Goal: Information Seeking & Learning: Learn about a topic

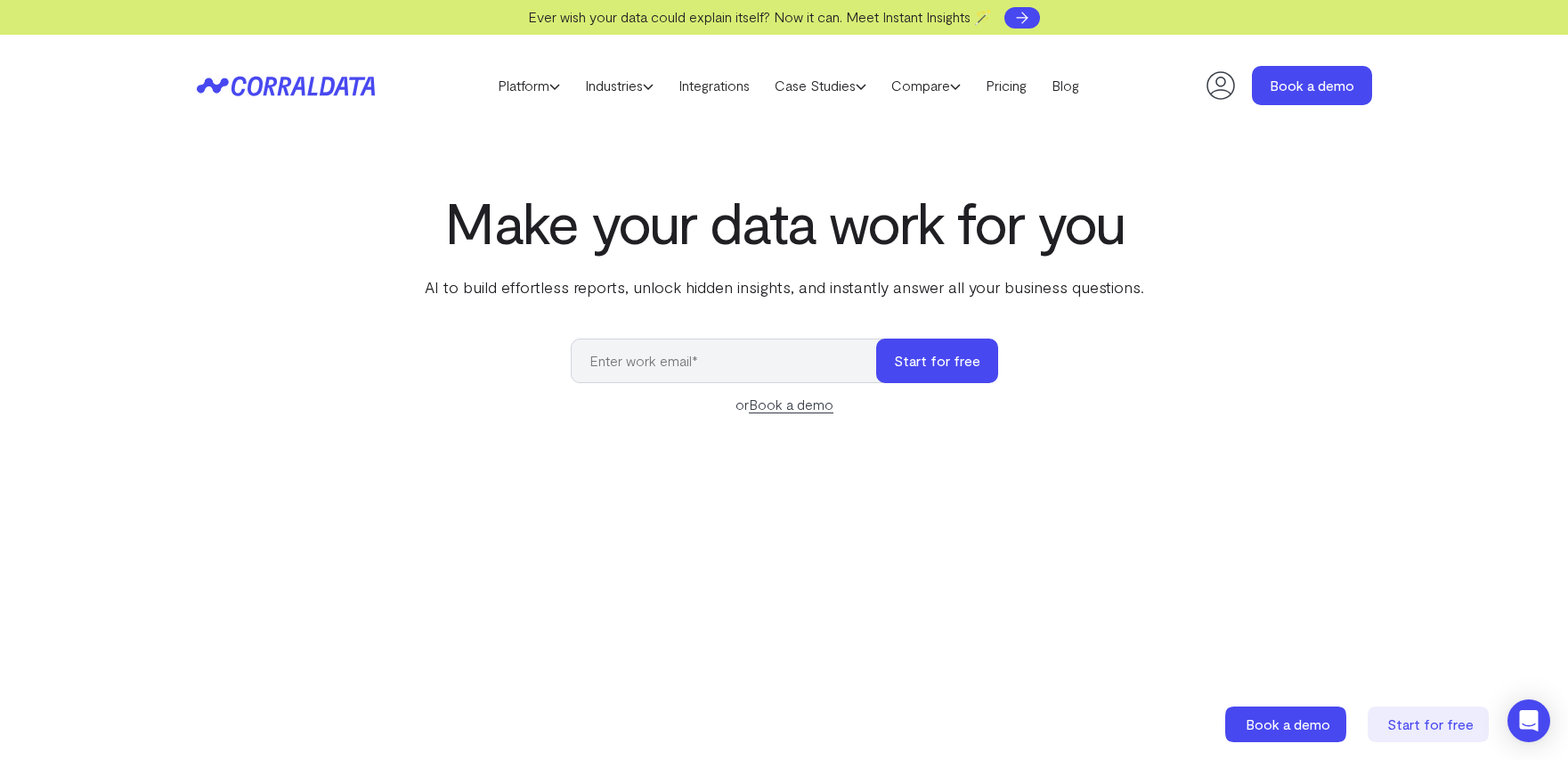
click at [1028, 18] on use at bounding box center [1022, 18] width 11 height 11
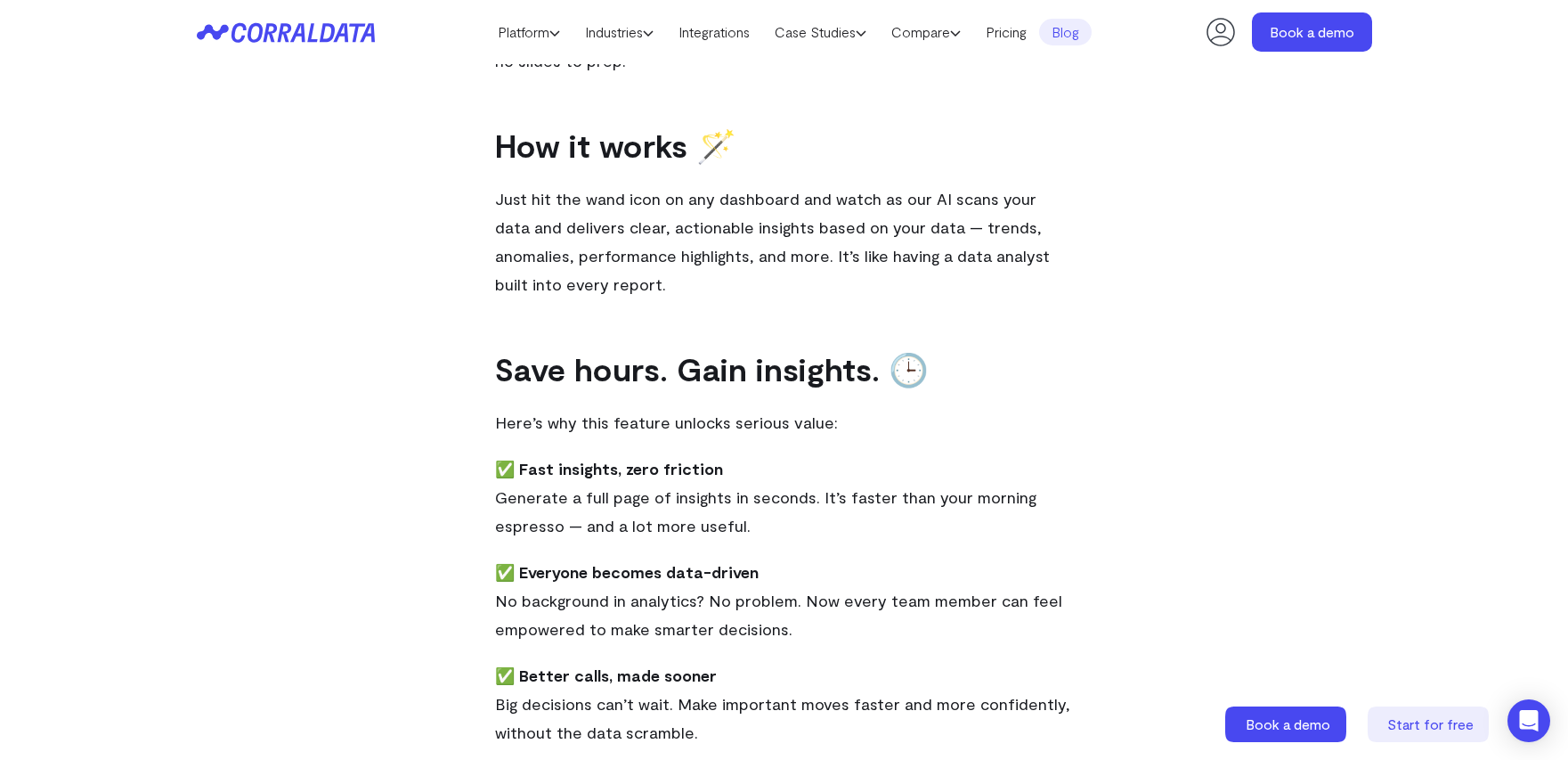
scroll to position [497, 0]
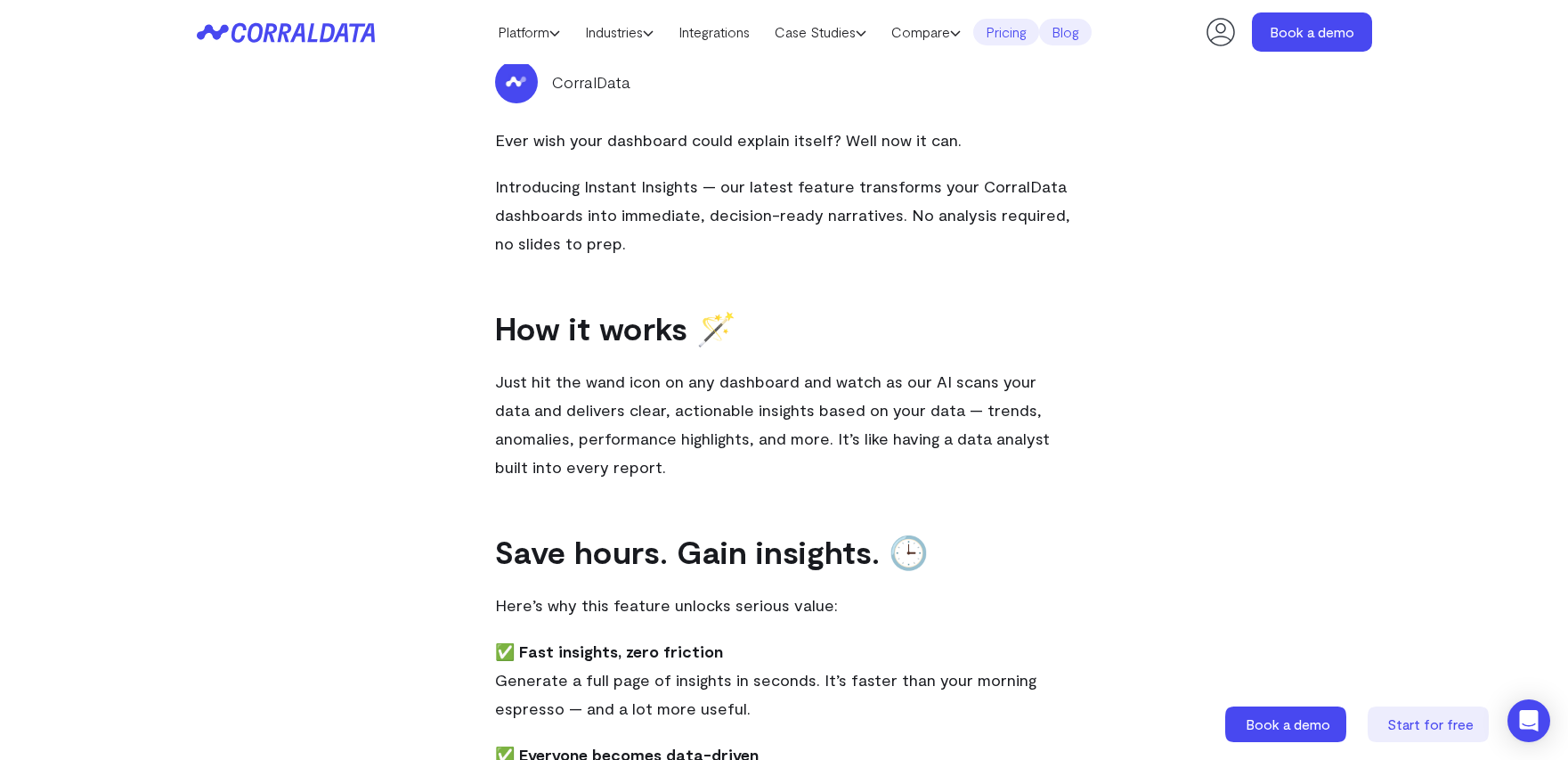
click at [998, 40] on link "Pricing" at bounding box center [1006, 32] width 66 height 27
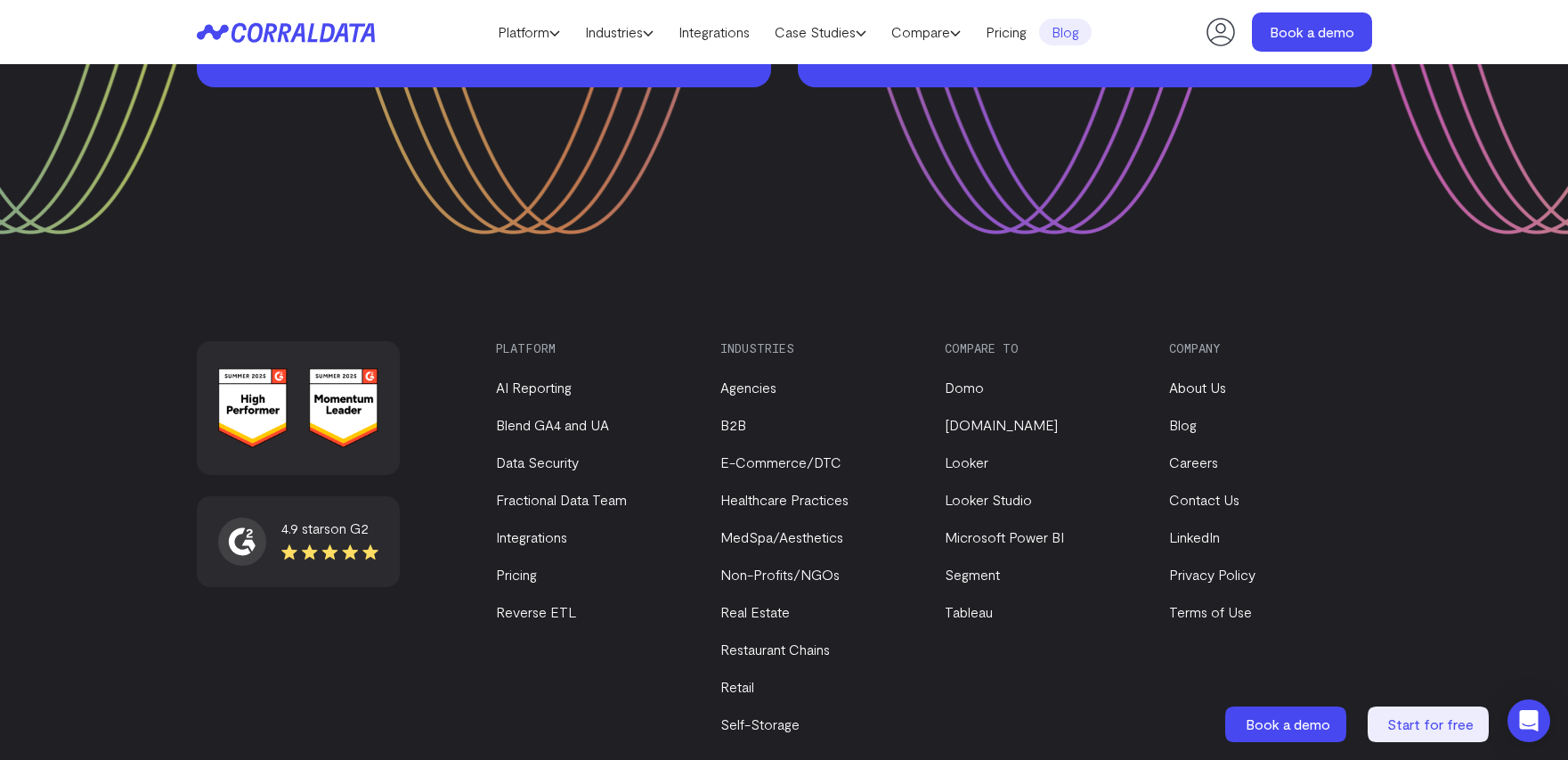
scroll to position [3932, 0]
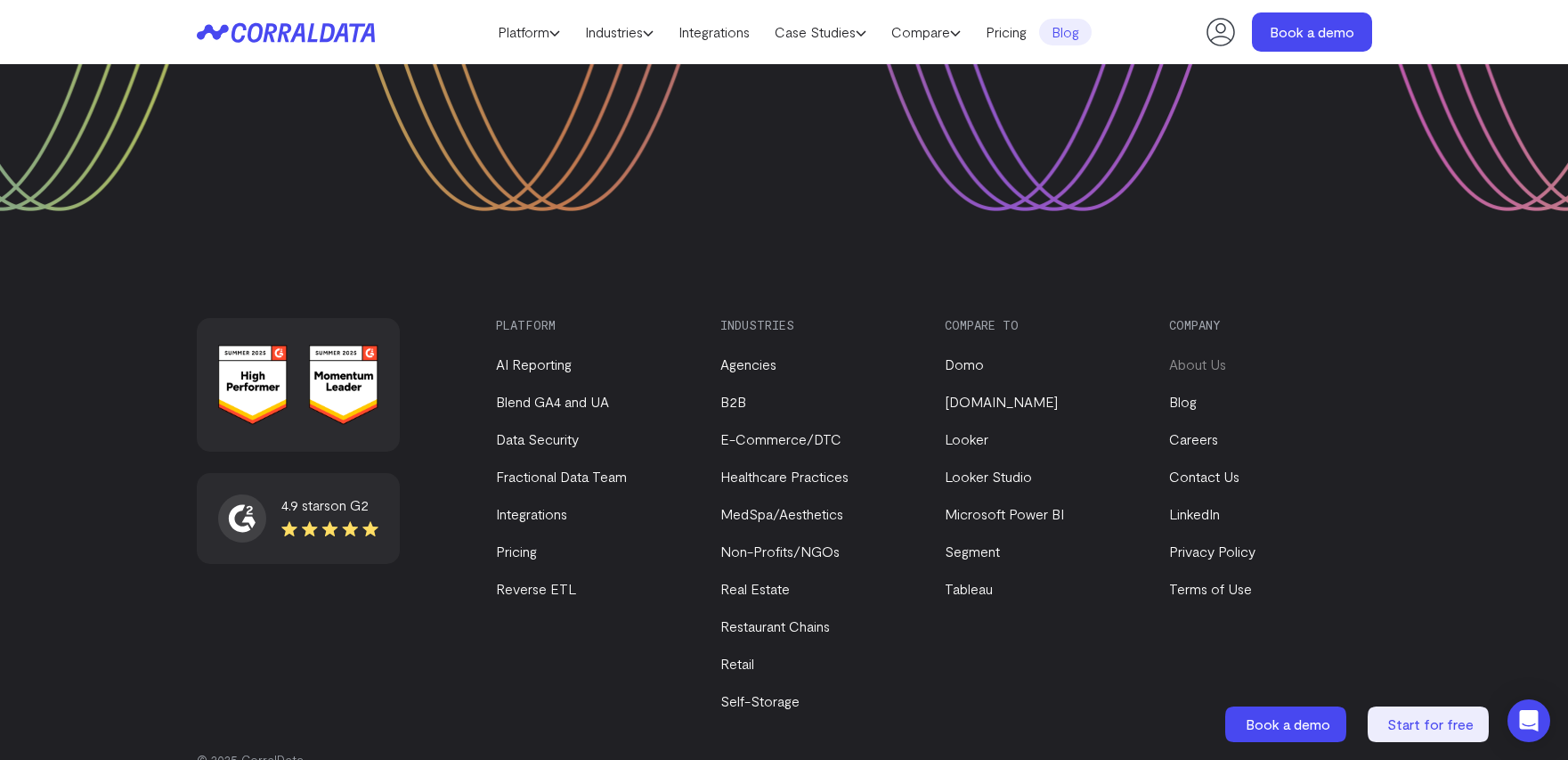
click at [1192, 355] on link "About Us" at bounding box center [1197, 364] width 57 height 17
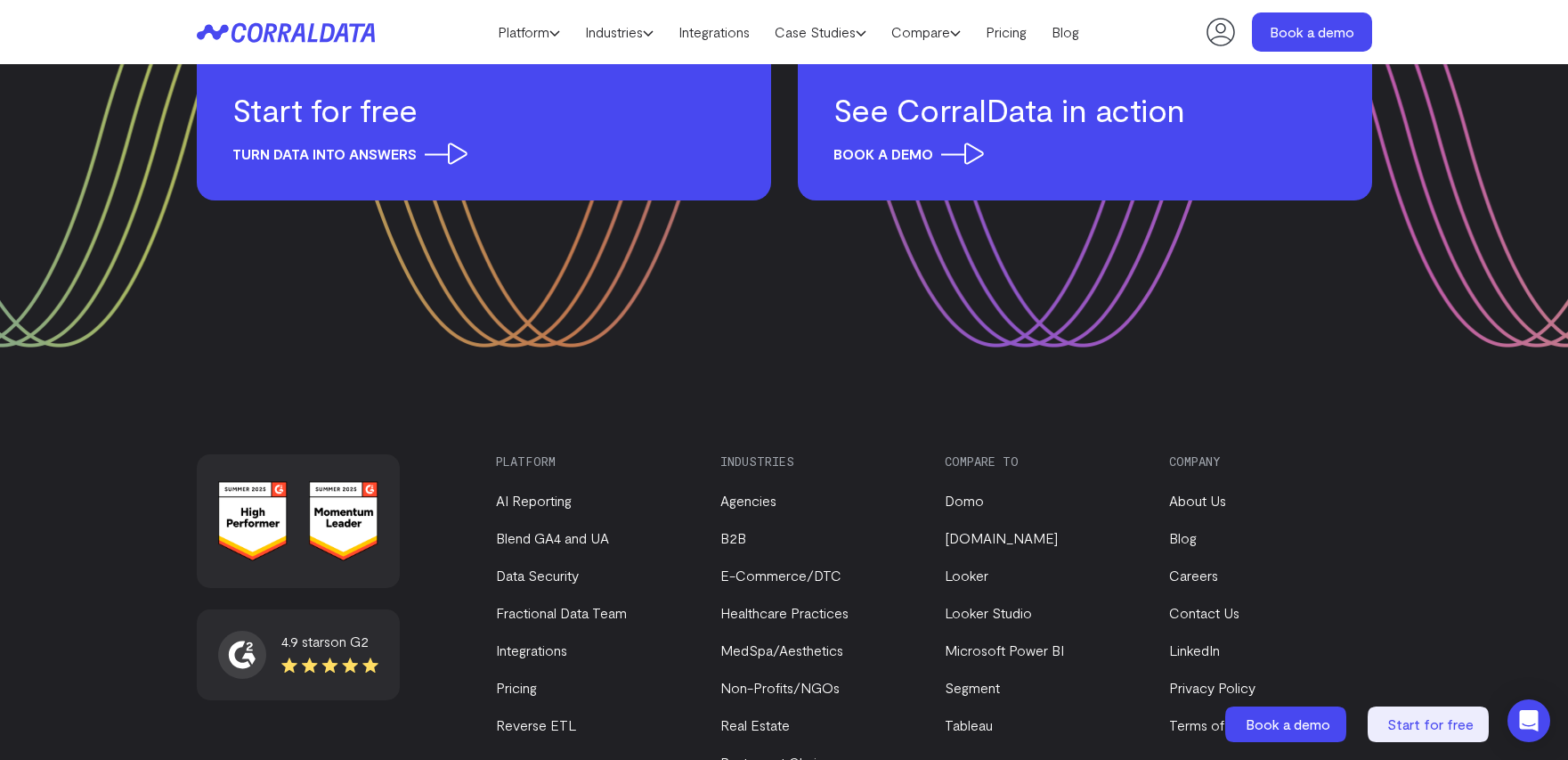
scroll to position [2404, 0]
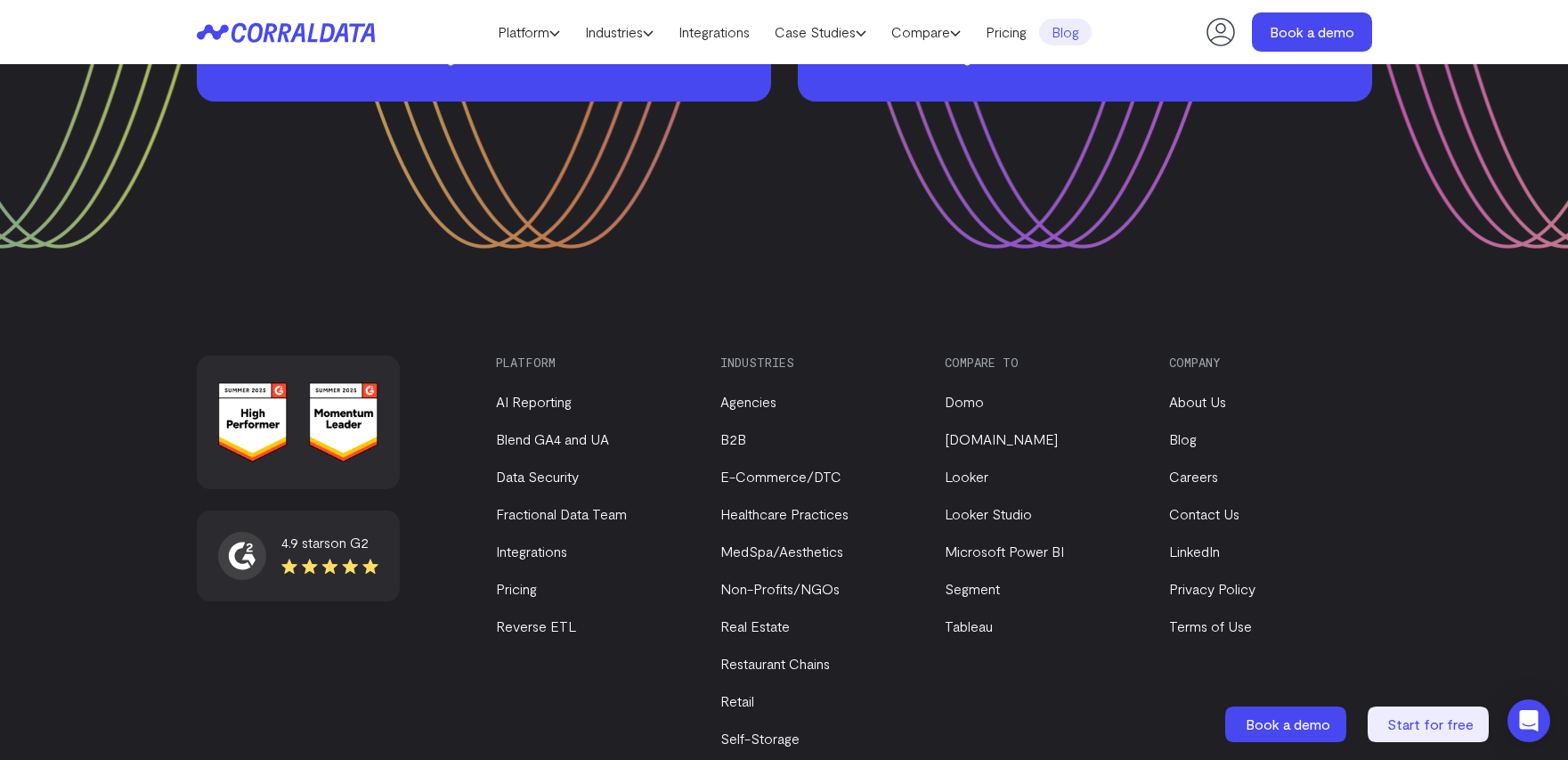
scroll to position [3932, 0]
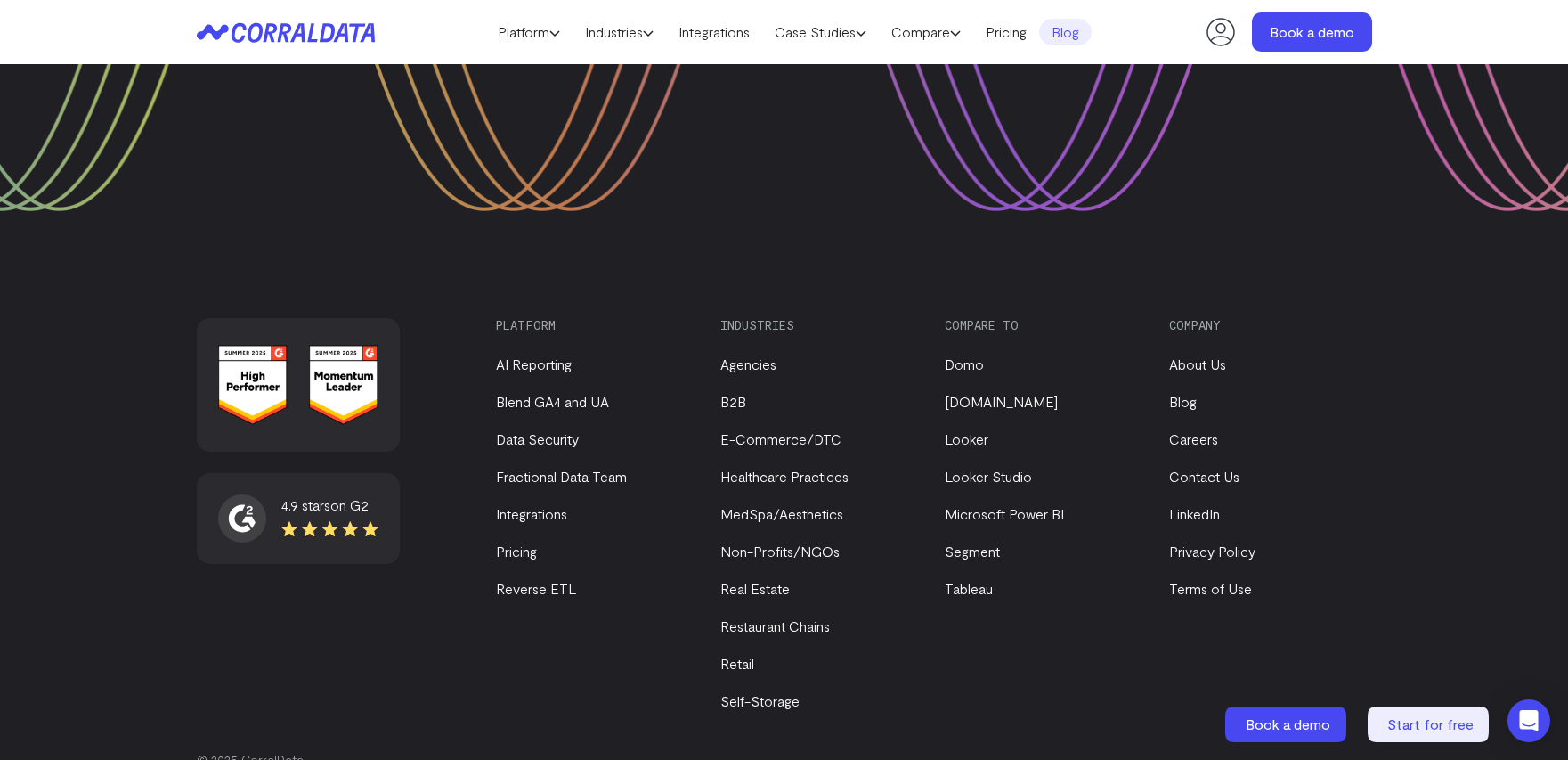
click at [276, 751] on p "© 2025 CorralData" at bounding box center [784, 759] width 1176 height 18
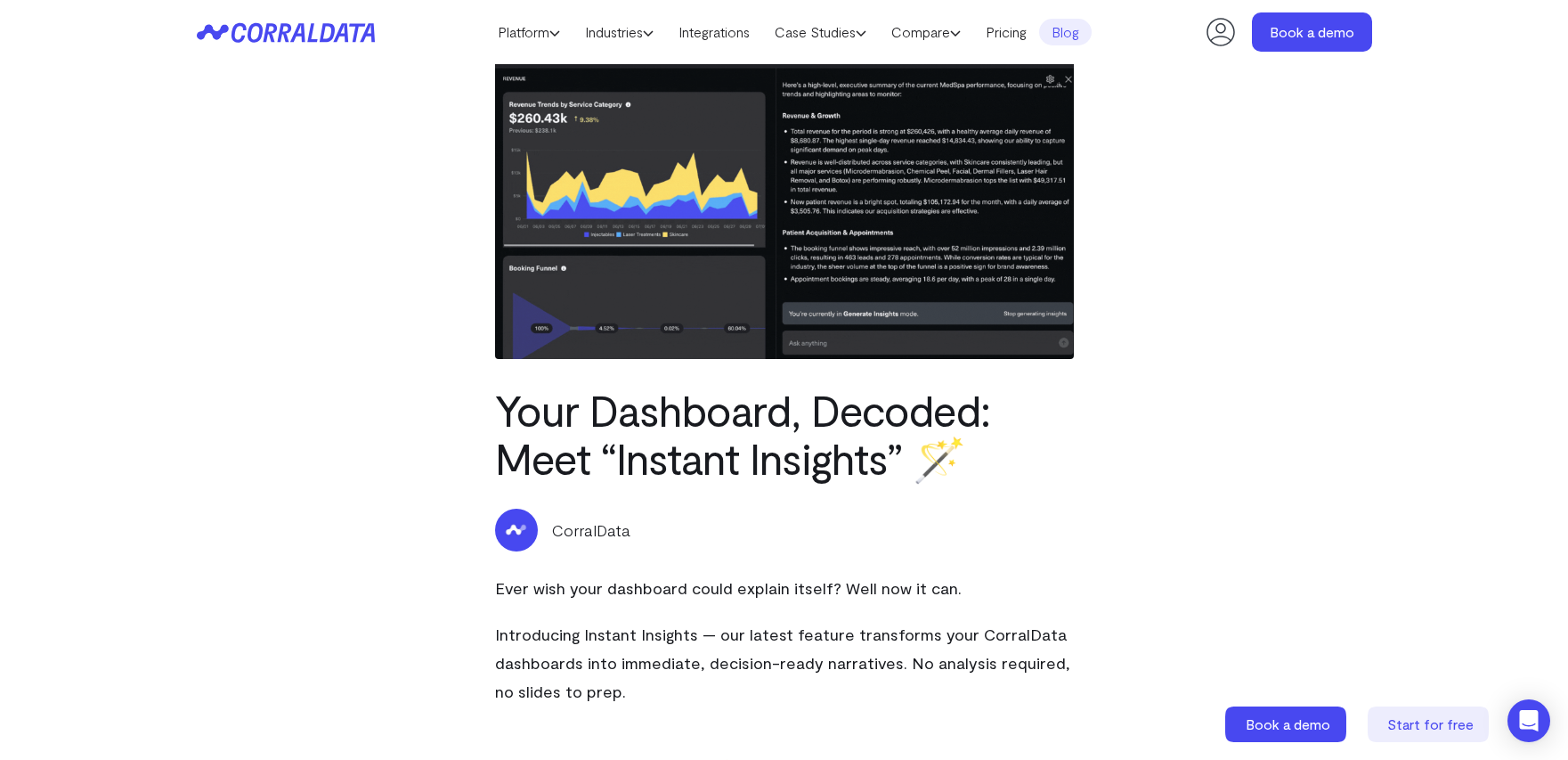
scroll to position [0, 0]
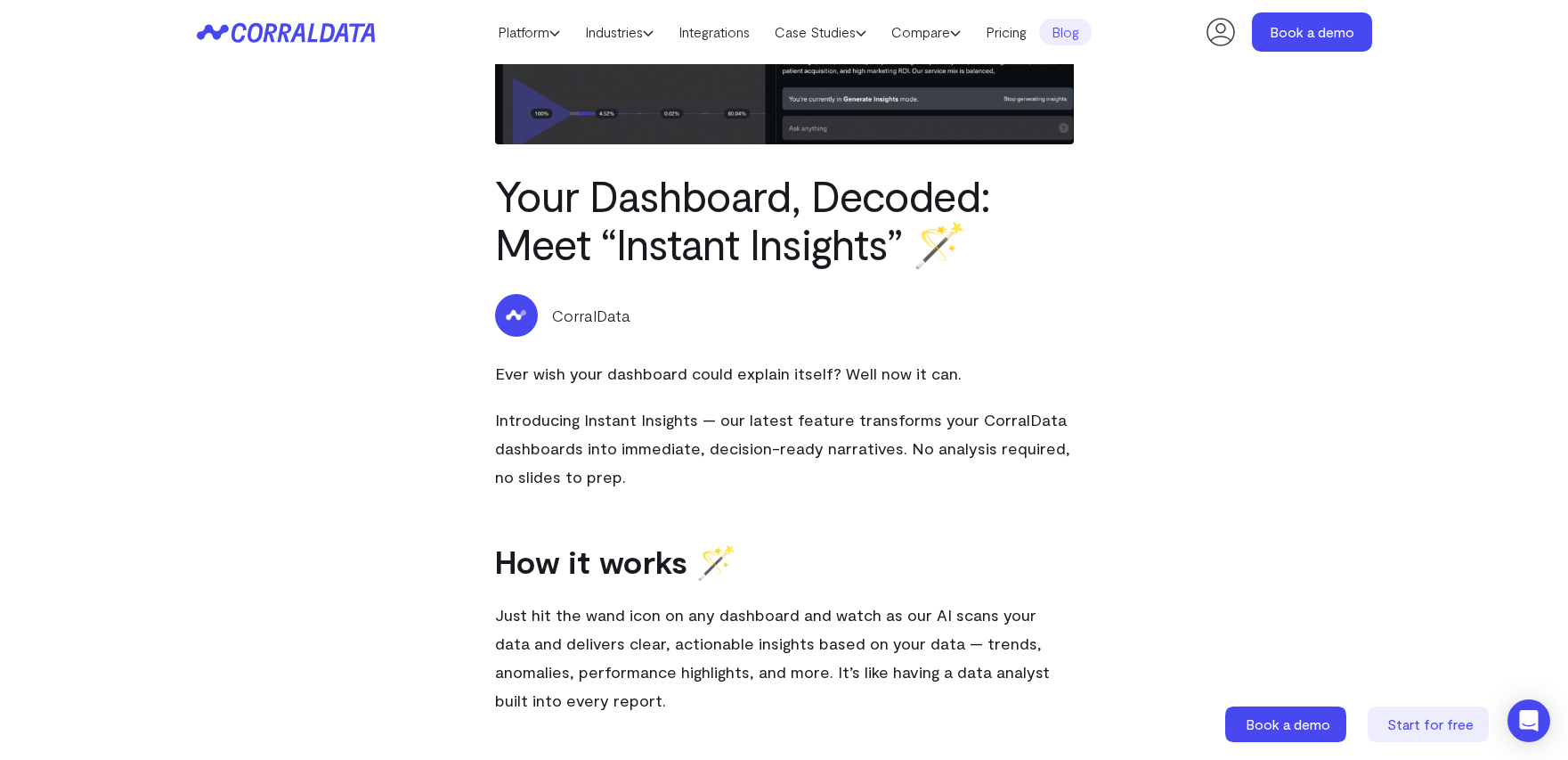
scroll to position [230, 0]
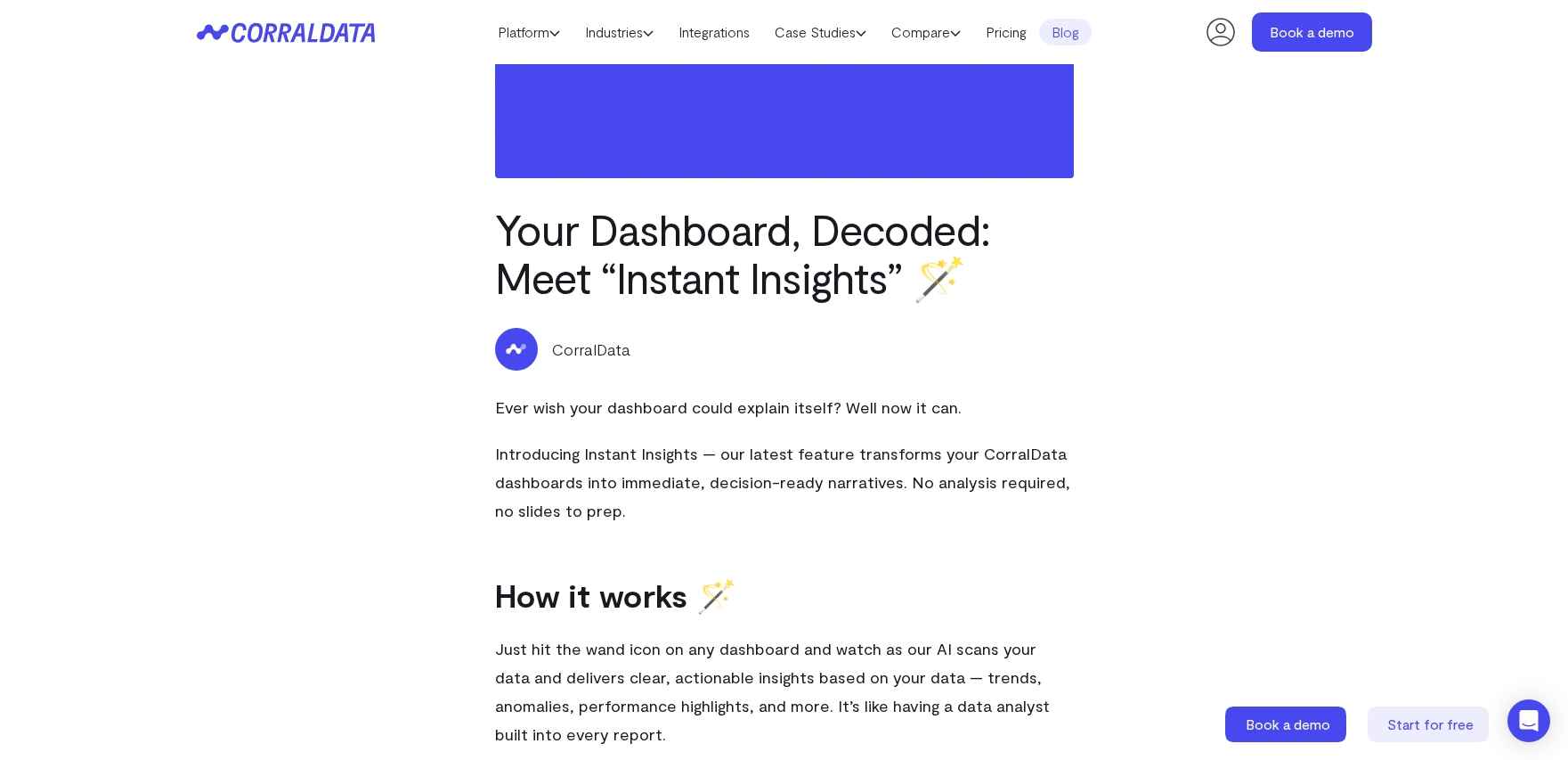
click at [1393, 303] on div "Your Dashboard, Decoded: Meet “Instant Insights” 🪄 CorralData Ever wish your da…" at bounding box center [785, 723] width 1282 height 1778
click at [457, 660] on div "Your Dashboard, Decoded: Meet “Instant Insights” 🪄 CorralData Ever wish your da…" at bounding box center [785, 723] width 1282 height 1778
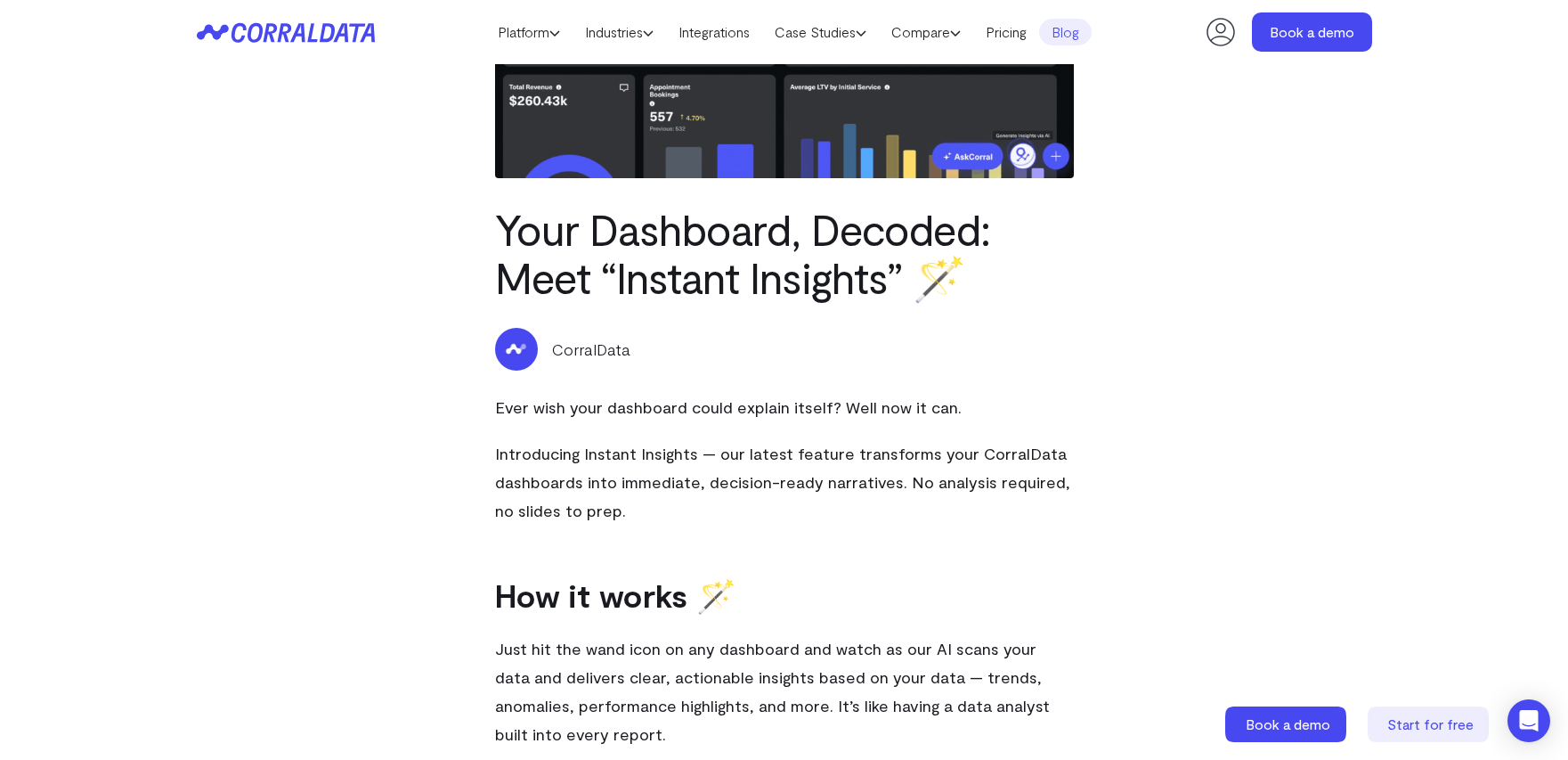
click at [289, 142] on div "Your Dashboard, Decoded: Meet “Instant Insights” 🪄 CorralData Ever wish your da…" at bounding box center [785, 723] width 1282 height 1778
